Goal: Transaction & Acquisition: Purchase product/service

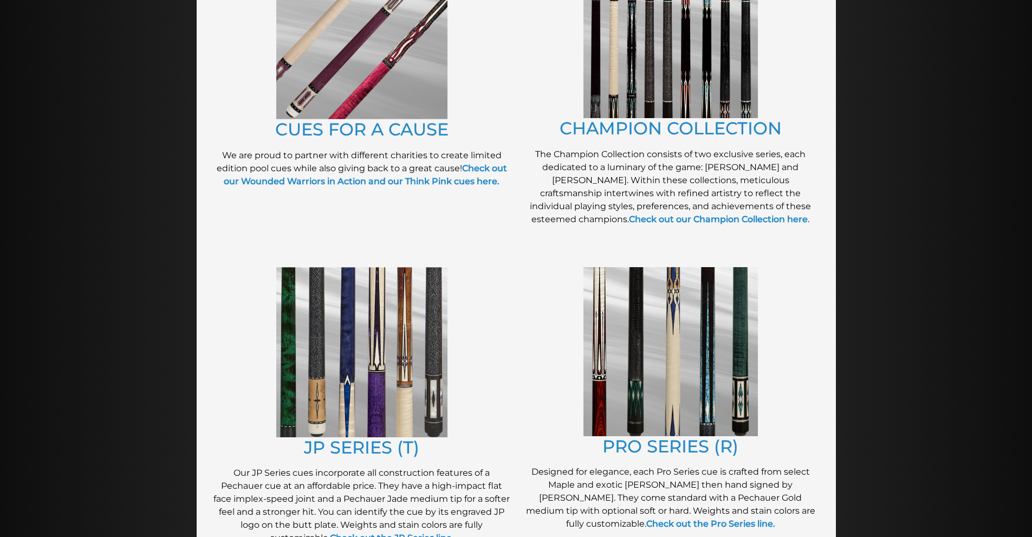
scroll to position [336, 0]
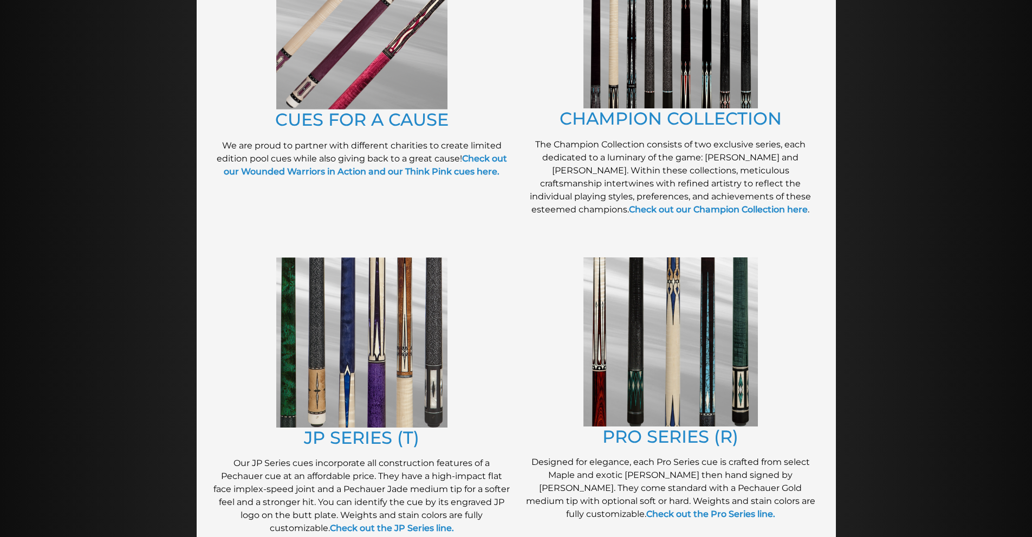
click at [358, 51] on img at bounding box center [361, 24] width 171 height 170
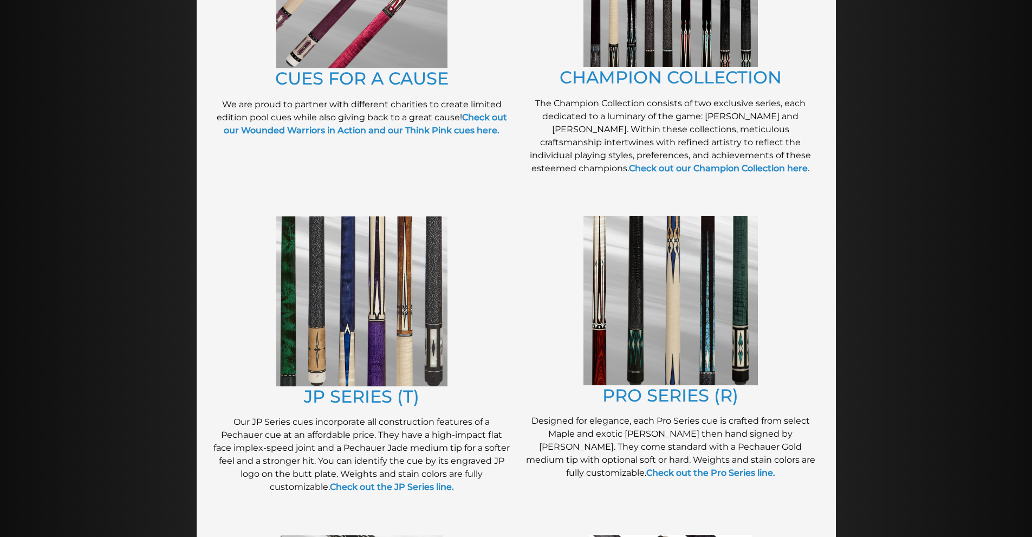
scroll to position [383, 0]
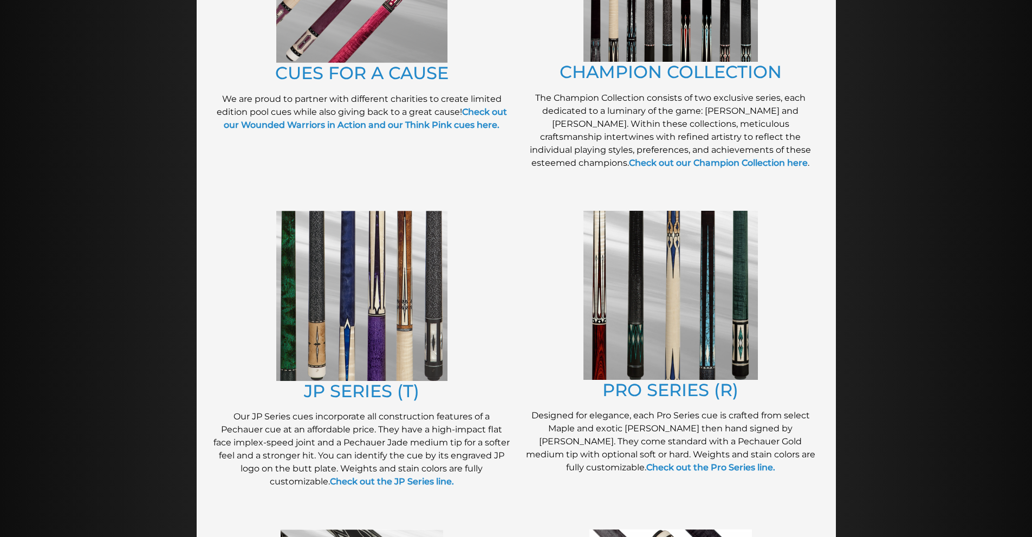
click at [651, 264] on img at bounding box center [671, 295] width 174 height 169
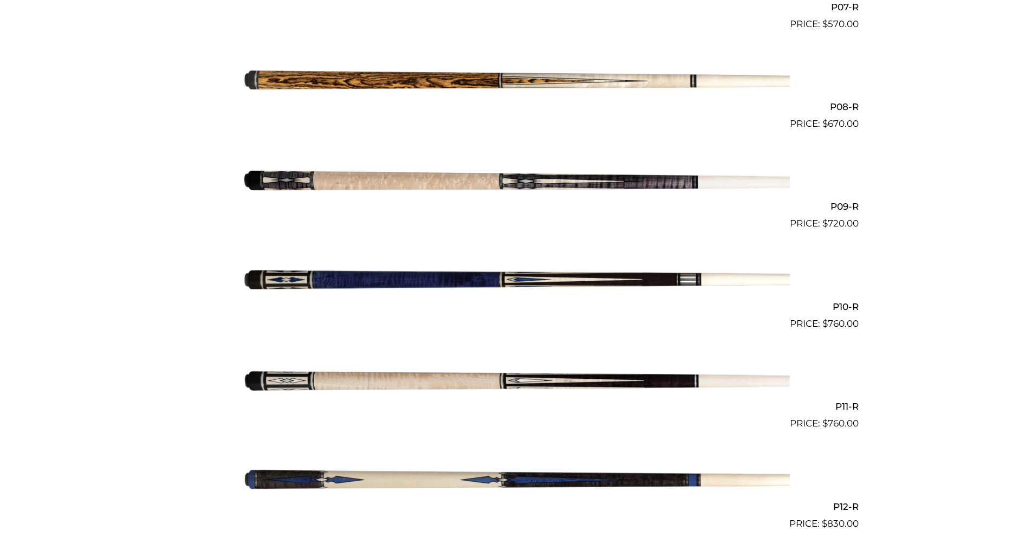
scroll to position [992, 0]
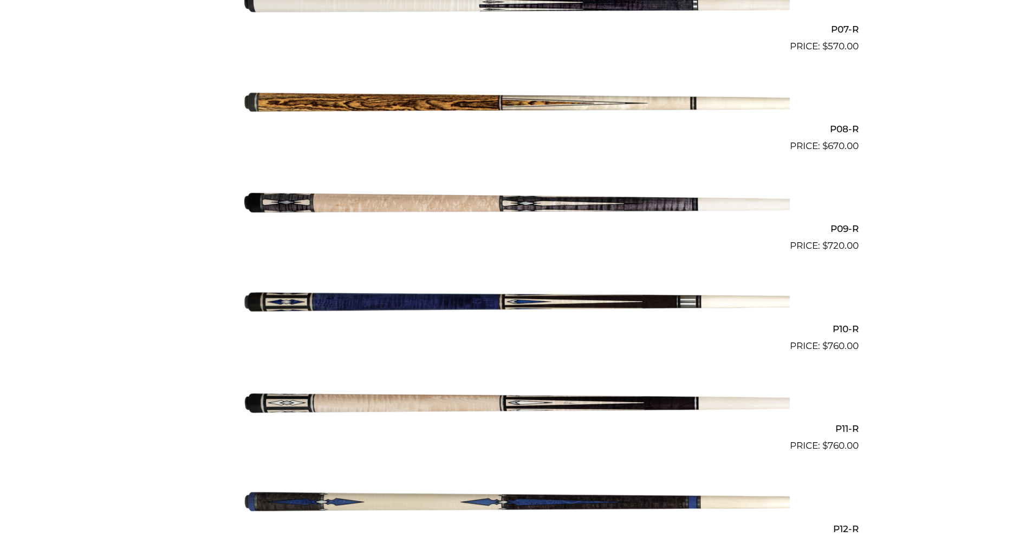
click at [437, 196] on img at bounding box center [516, 203] width 547 height 91
